Goal: Task Accomplishment & Management: Complete application form

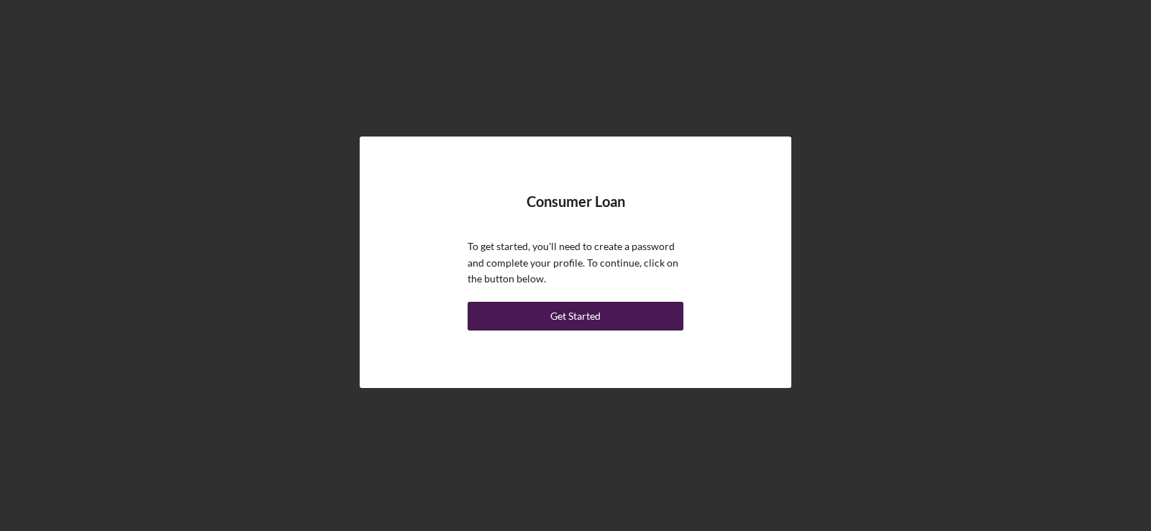
click at [586, 321] on div "Get Started" at bounding box center [575, 316] width 50 height 29
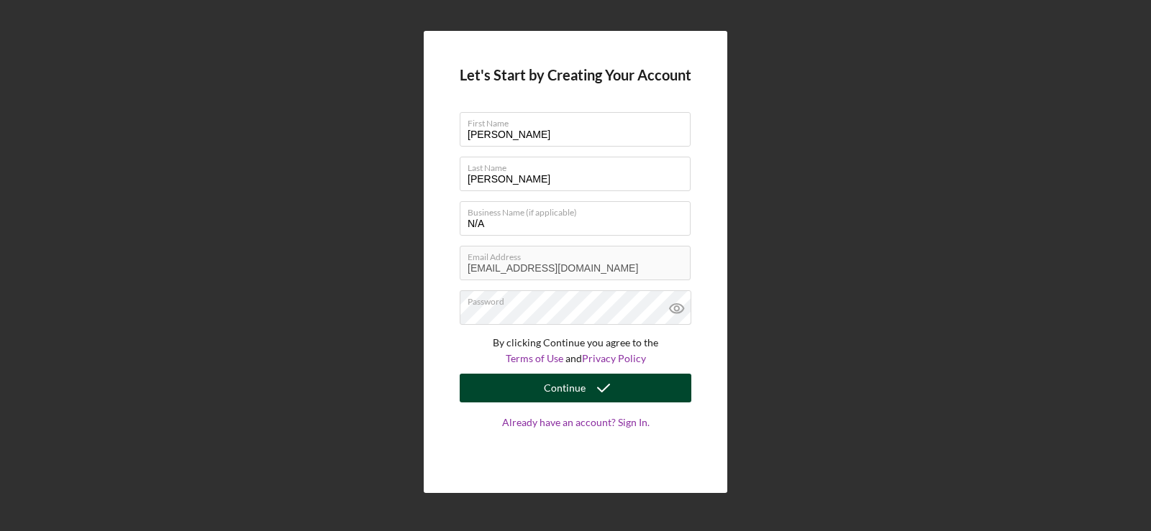
click at [575, 387] on div "Continue" at bounding box center [565, 388] width 42 height 29
